Goal: Task Accomplishment & Management: Use online tool/utility

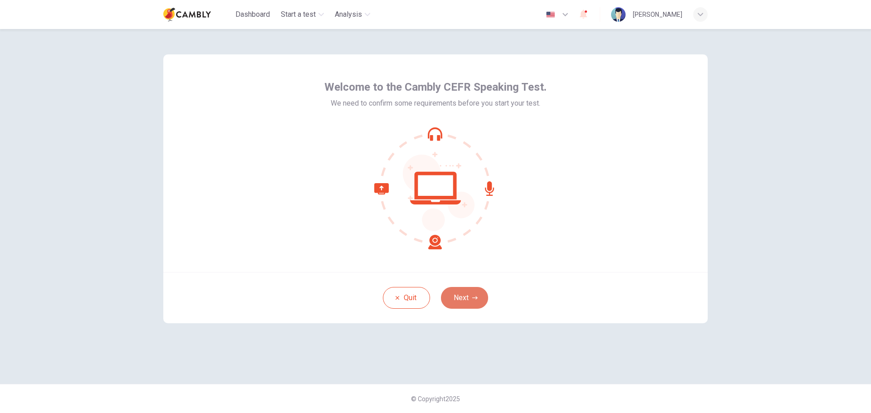
click at [470, 304] on button "Next" at bounding box center [464, 298] width 47 height 22
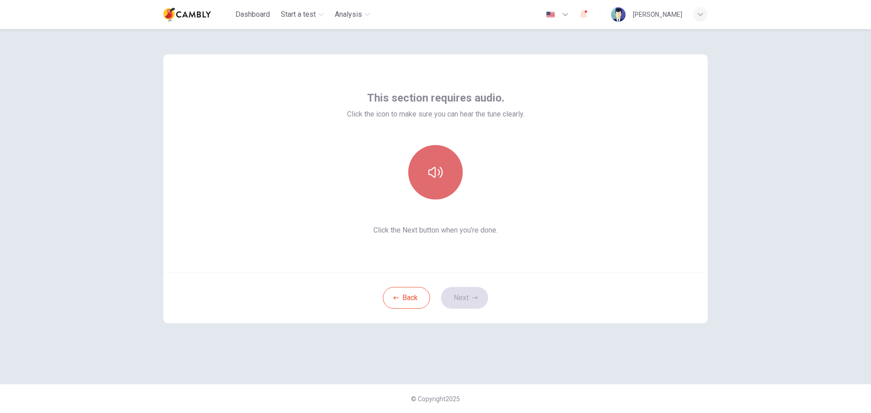
click at [440, 180] on button "button" at bounding box center [435, 172] width 54 height 54
click at [470, 299] on button "Next" at bounding box center [464, 298] width 47 height 22
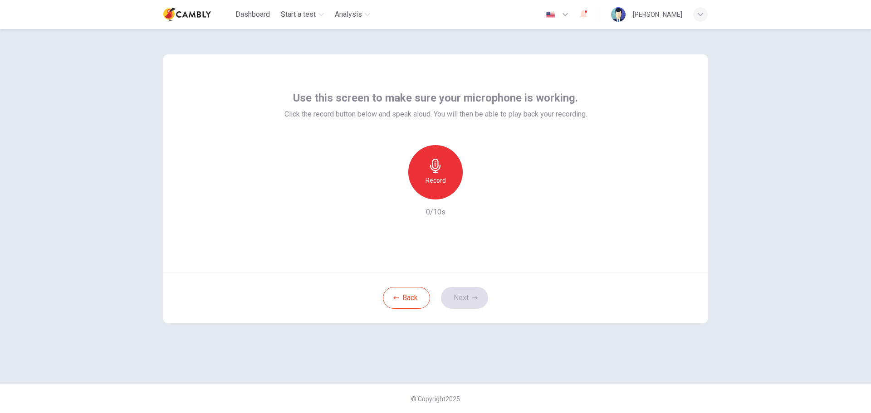
click at [443, 174] on div "Record" at bounding box center [435, 172] width 54 height 54
click at [483, 194] on div "button" at bounding box center [477, 192] width 15 height 15
click at [476, 300] on icon "button" at bounding box center [474, 297] width 5 height 3
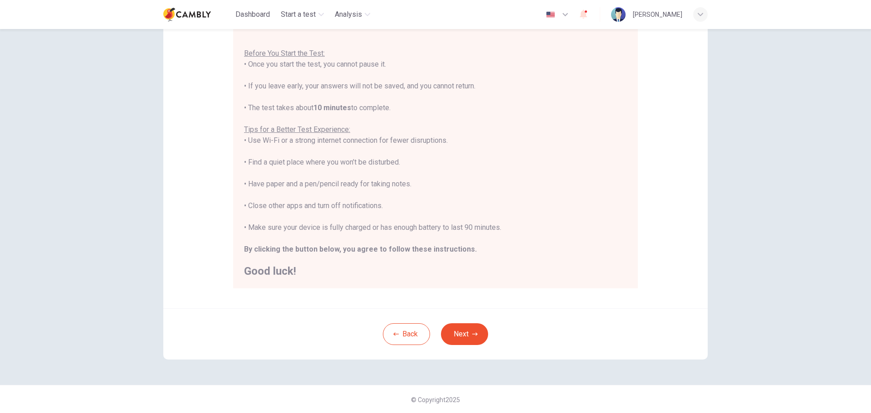
scroll to position [91, 0]
click at [477, 334] on button "Next" at bounding box center [464, 334] width 47 height 22
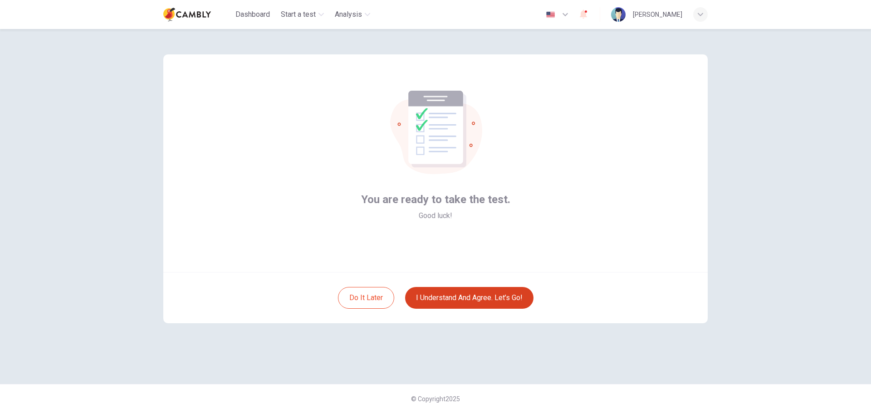
click at [498, 297] on button "I understand and agree. Let’s go!" at bounding box center [469, 298] width 128 height 22
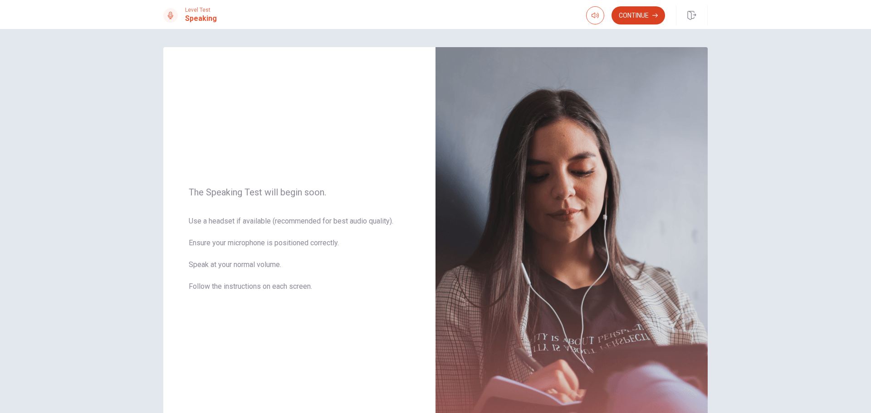
click at [650, 17] on button "Continue" at bounding box center [639, 15] width 54 height 18
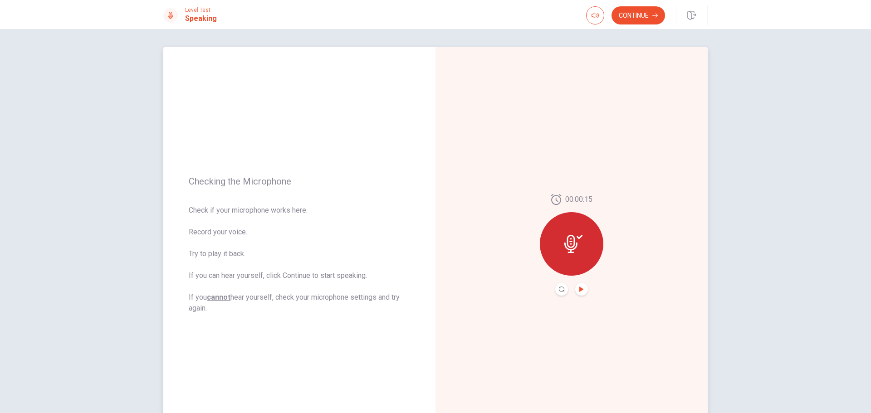
click at [579, 288] on icon "Play Audio" at bounding box center [581, 289] width 5 height 5
click at [637, 23] on button "Continue" at bounding box center [639, 15] width 54 height 18
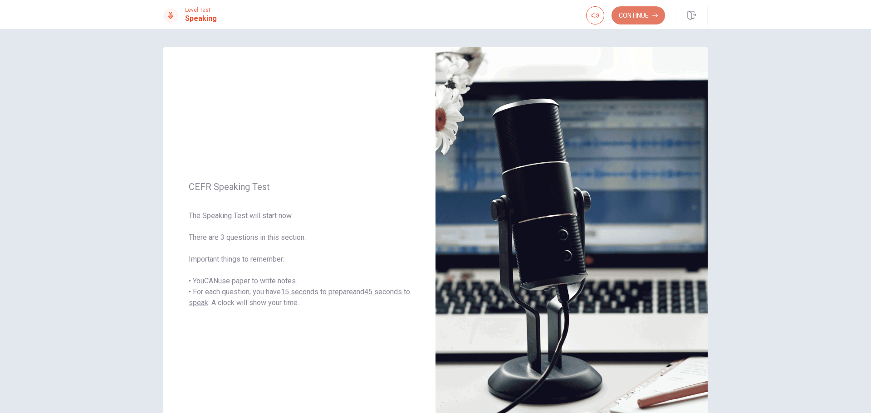
click at [643, 20] on button "Continue" at bounding box center [639, 15] width 54 height 18
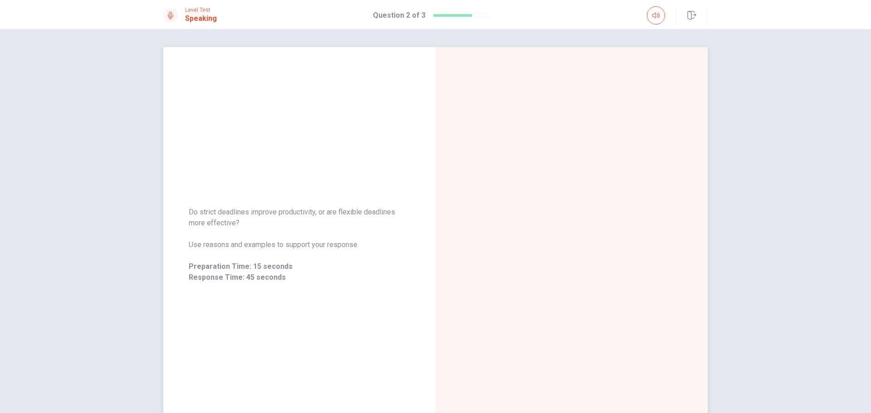
drag, startPoint x: 240, startPoint y: 220, endPoint x: 192, endPoint y: 208, distance: 49.1
click at [191, 208] on span "Do strict deadlines improve productivity, or are flexible deadlines more effect…" at bounding box center [299, 218] width 221 height 22
drag, startPoint x: 231, startPoint y: 224, endPoint x: 187, endPoint y: 212, distance: 46.0
click at [189, 212] on span "Do strict deadlines improve productivity, or are flexible deadlines more effect…" at bounding box center [299, 218] width 221 height 22
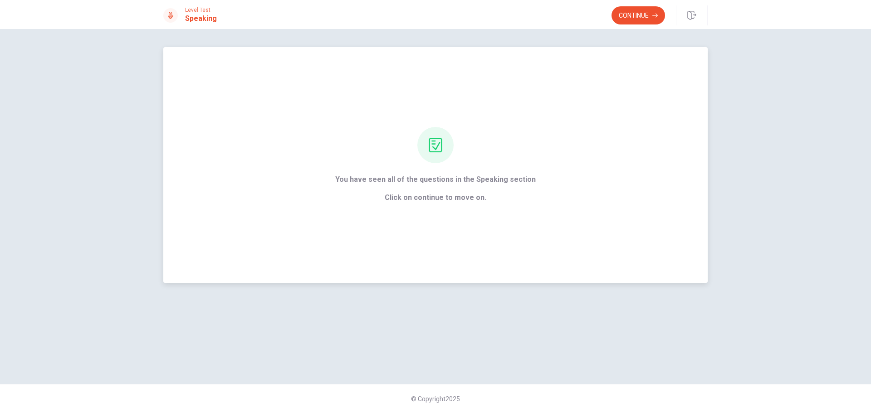
drag, startPoint x: 458, startPoint y: 182, endPoint x: 514, endPoint y: 183, distance: 55.9
click at [513, 183] on span "You have seen all of the questions in the Speaking section" at bounding box center [435, 179] width 201 height 11
click at [514, 183] on span "You have seen all of the questions in the Speaking section" at bounding box center [435, 179] width 201 height 11
click at [639, 17] on button "Continue" at bounding box center [639, 15] width 54 height 18
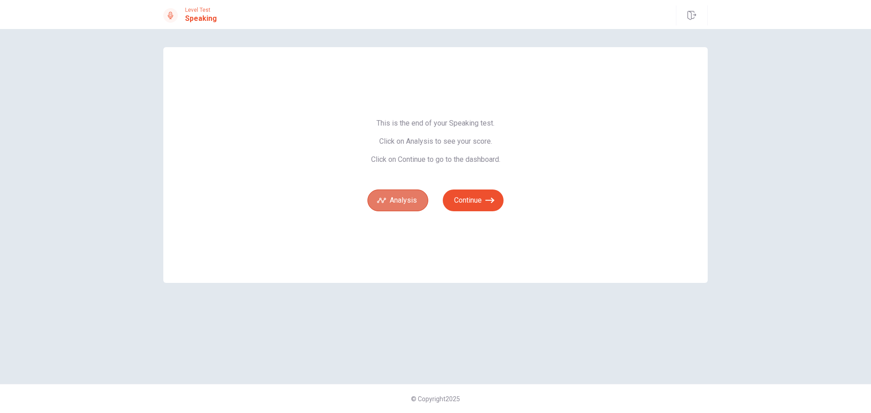
click at [407, 201] on button "Analysis" at bounding box center [398, 201] width 61 height 22
